Goal: Task Accomplishment & Management: Use online tool/utility

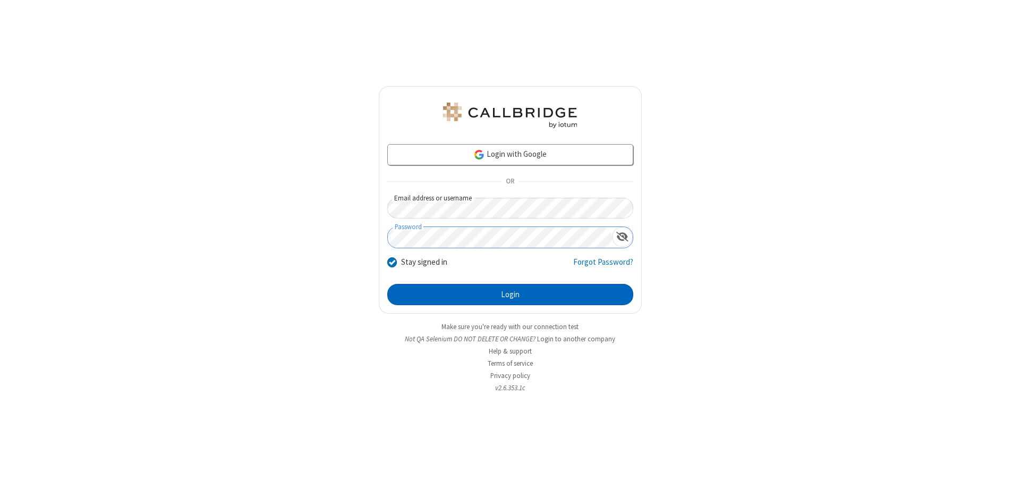
click at [510, 294] on button "Login" at bounding box center [510, 294] width 246 height 21
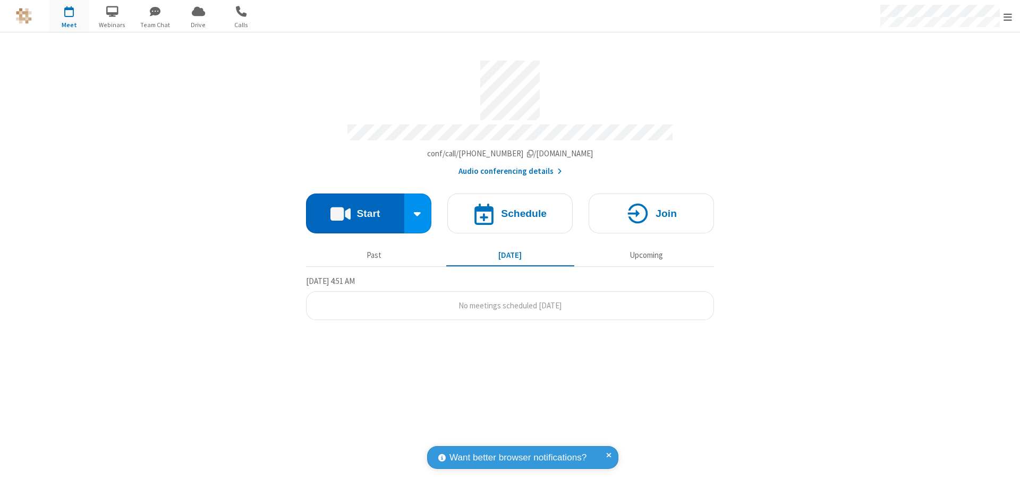
click at [355, 208] on button "Start" at bounding box center [355, 213] width 98 height 40
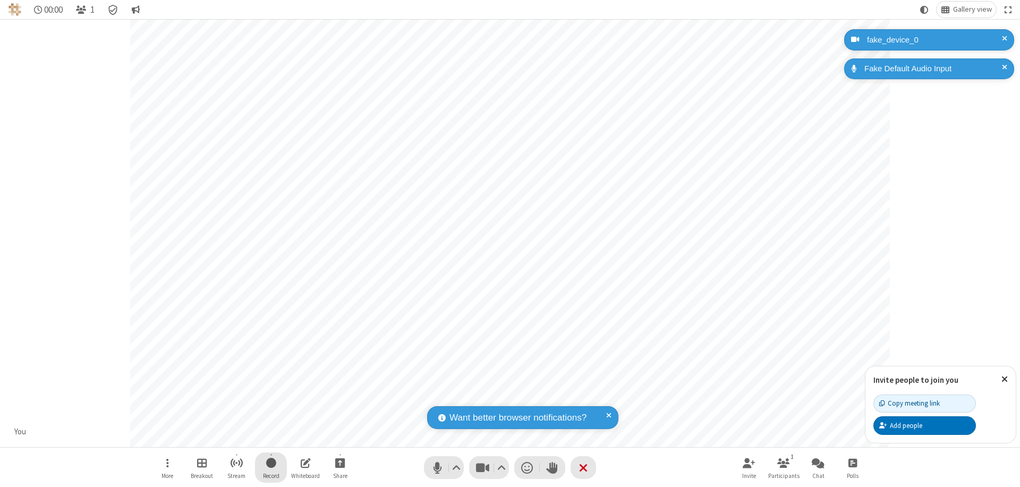
click at [271, 467] on span "Start recording" at bounding box center [271, 462] width 10 height 13
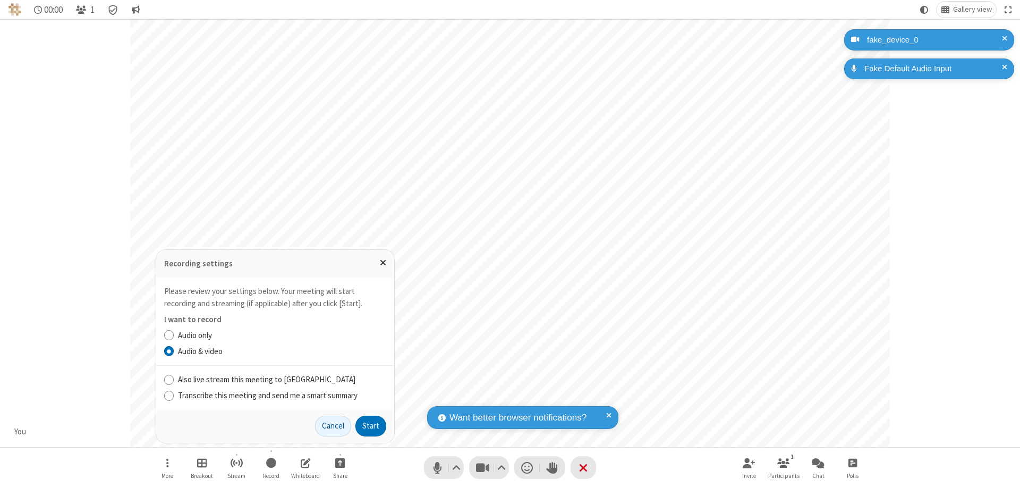
click at [282, 351] on label "Audio & video" at bounding box center [282, 351] width 208 height 12
click at [174, 351] on input "Audio & video" at bounding box center [169, 350] width 10 height 11
click at [371, 426] on button "Start" at bounding box center [370, 426] width 31 height 21
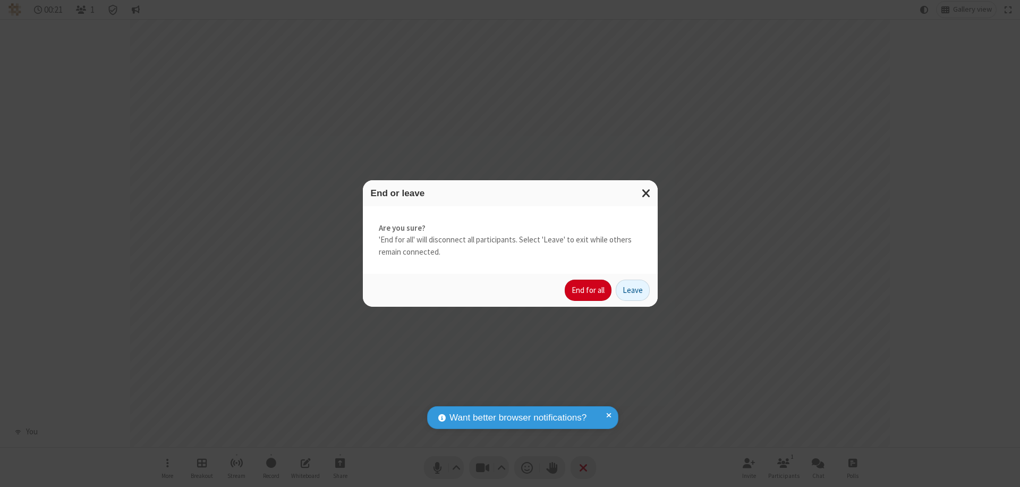
click at [589, 290] on button "End for all" at bounding box center [588, 289] width 47 height 21
